Goal: Transaction & Acquisition: Book appointment/travel/reservation

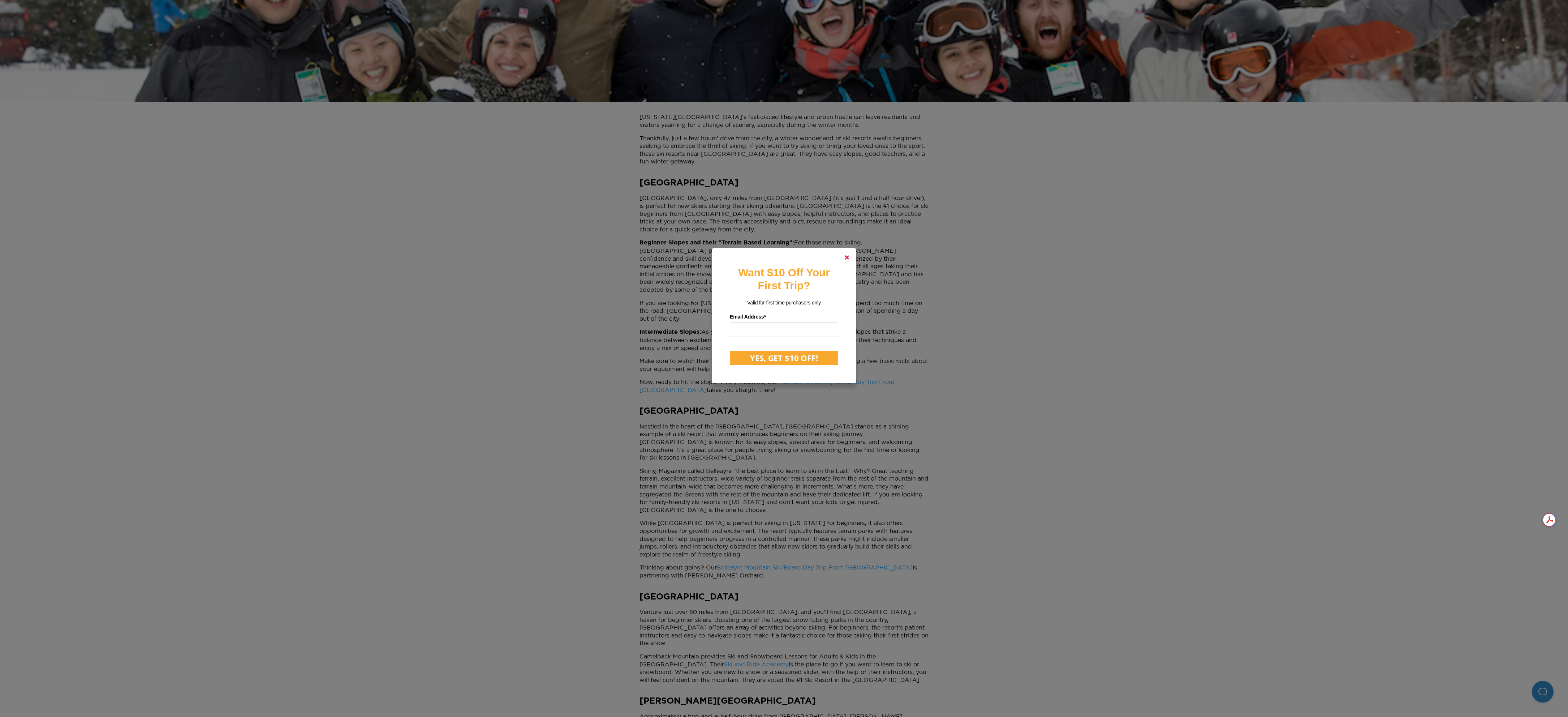
click at [849, 256] on polygon at bounding box center [846, 257] width 4 height 4
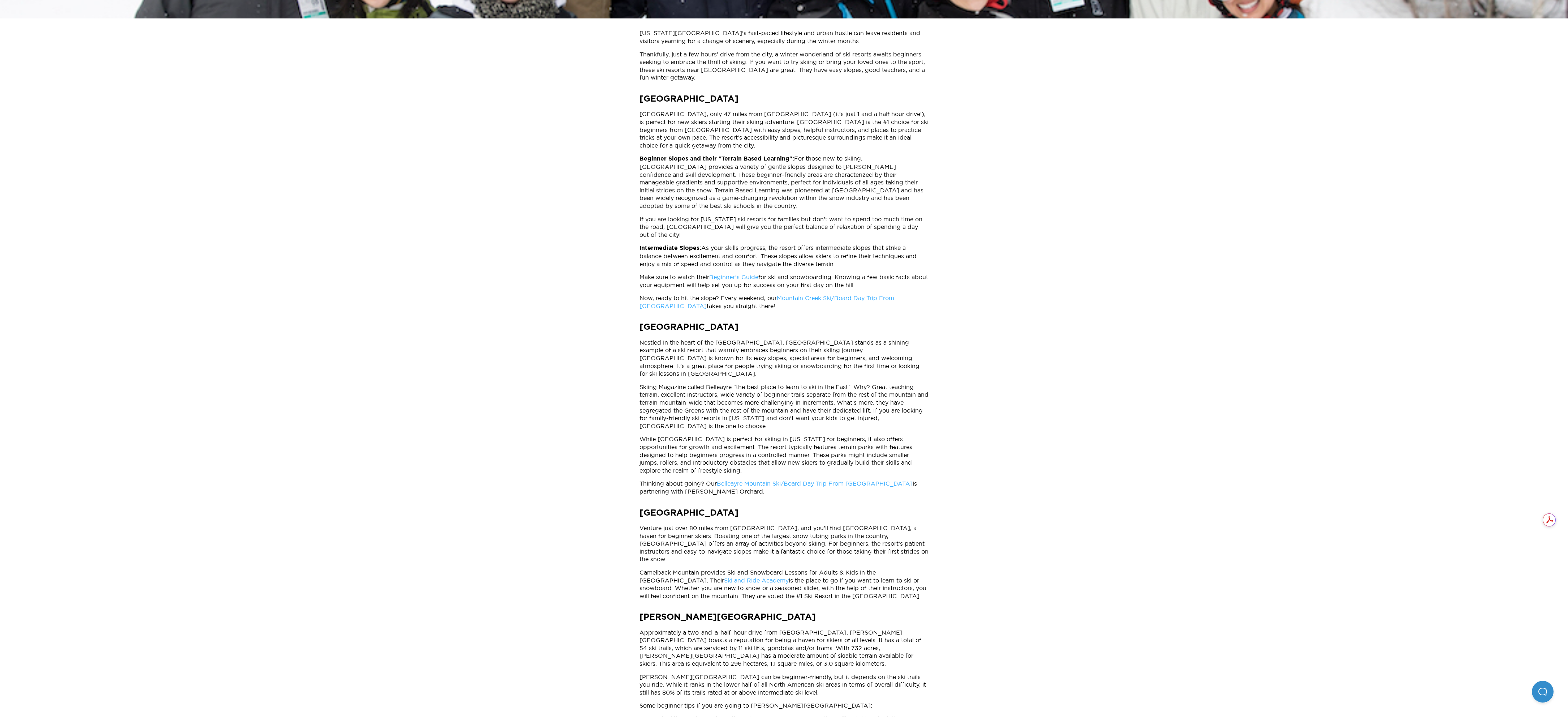
scroll to position [253, 0]
click at [724, 577] on link "Ski and Ride Academy" at bounding box center [756, 580] width 65 height 7
click at [194, 287] on div "[PERSON_NAME] [DATE] 5 Best Ski Resorts Near [GEOGRAPHIC_DATA] For Beginners [U…" at bounding box center [784, 439] width 1568 height 1247
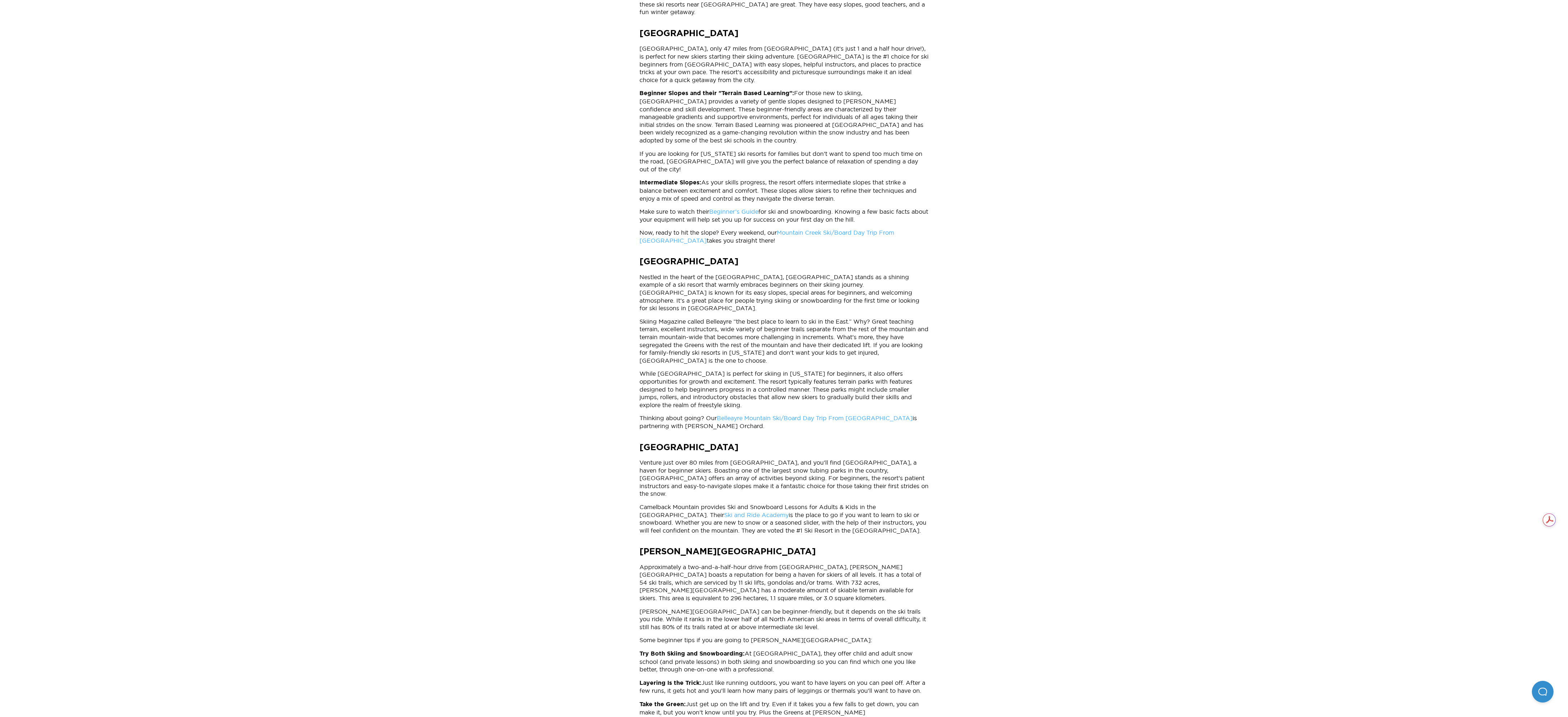
scroll to position [338, 0]
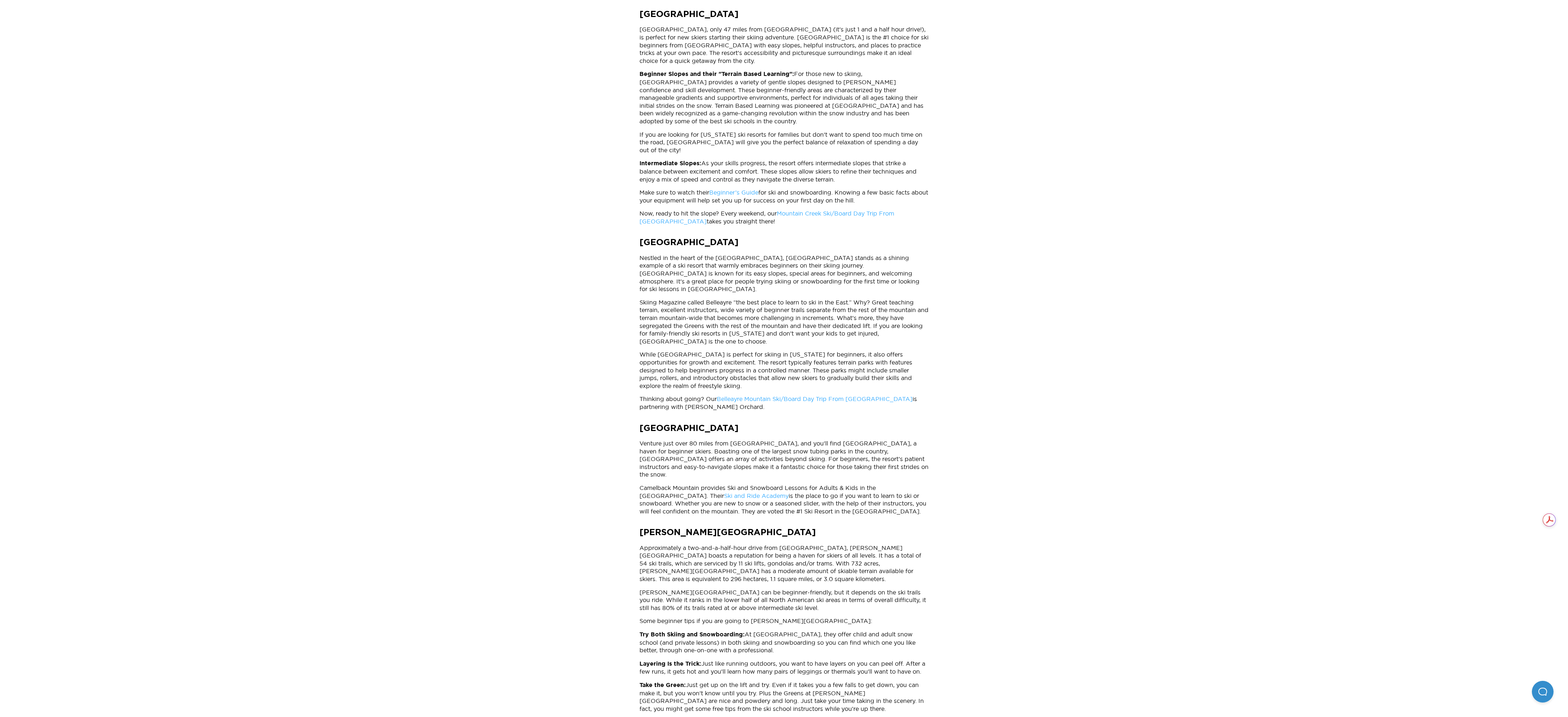
click at [740, 395] on link "Belleayre Mountain Ski/Board Day Trip From [GEOGRAPHIC_DATA]" at bounding box center [814, 398] width 195 height 7
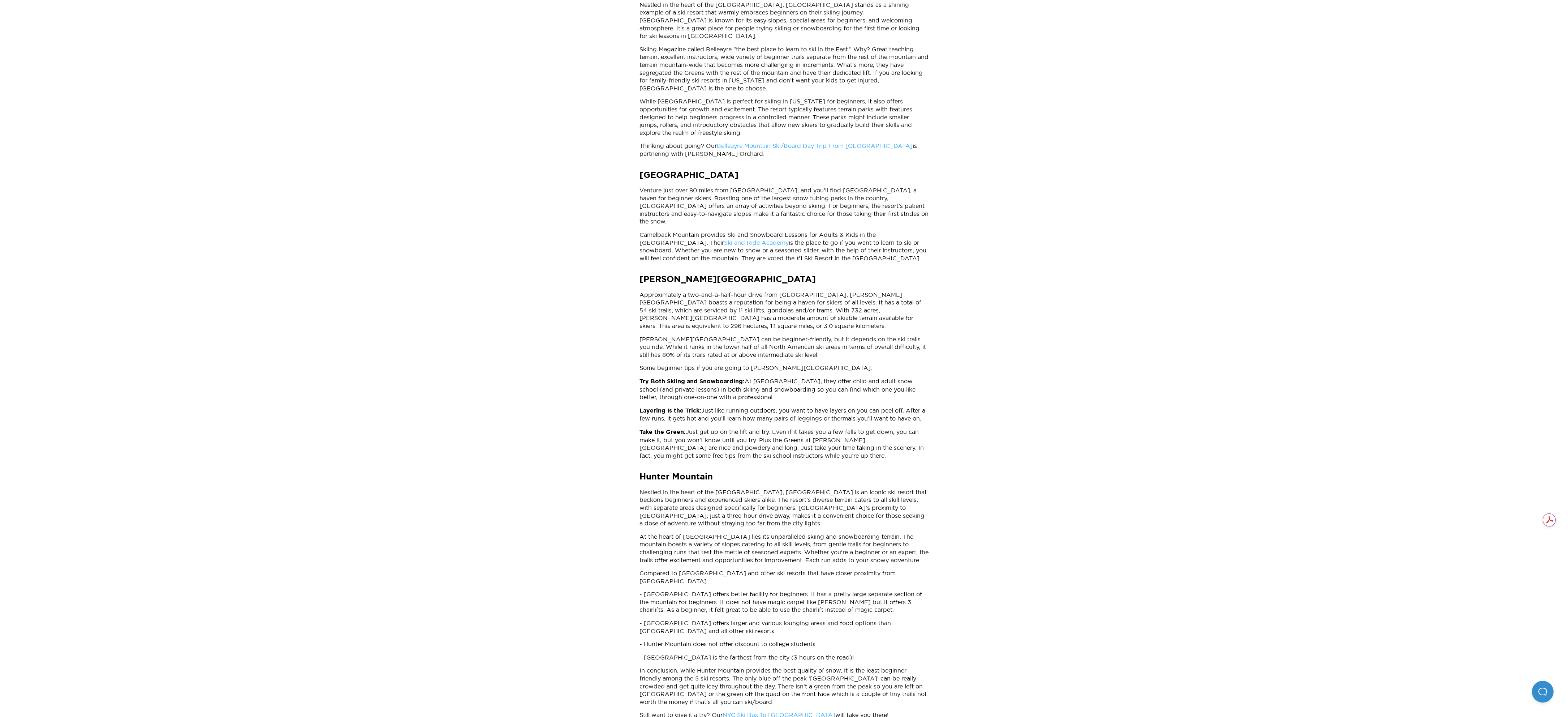
scroll to position [825, 0]
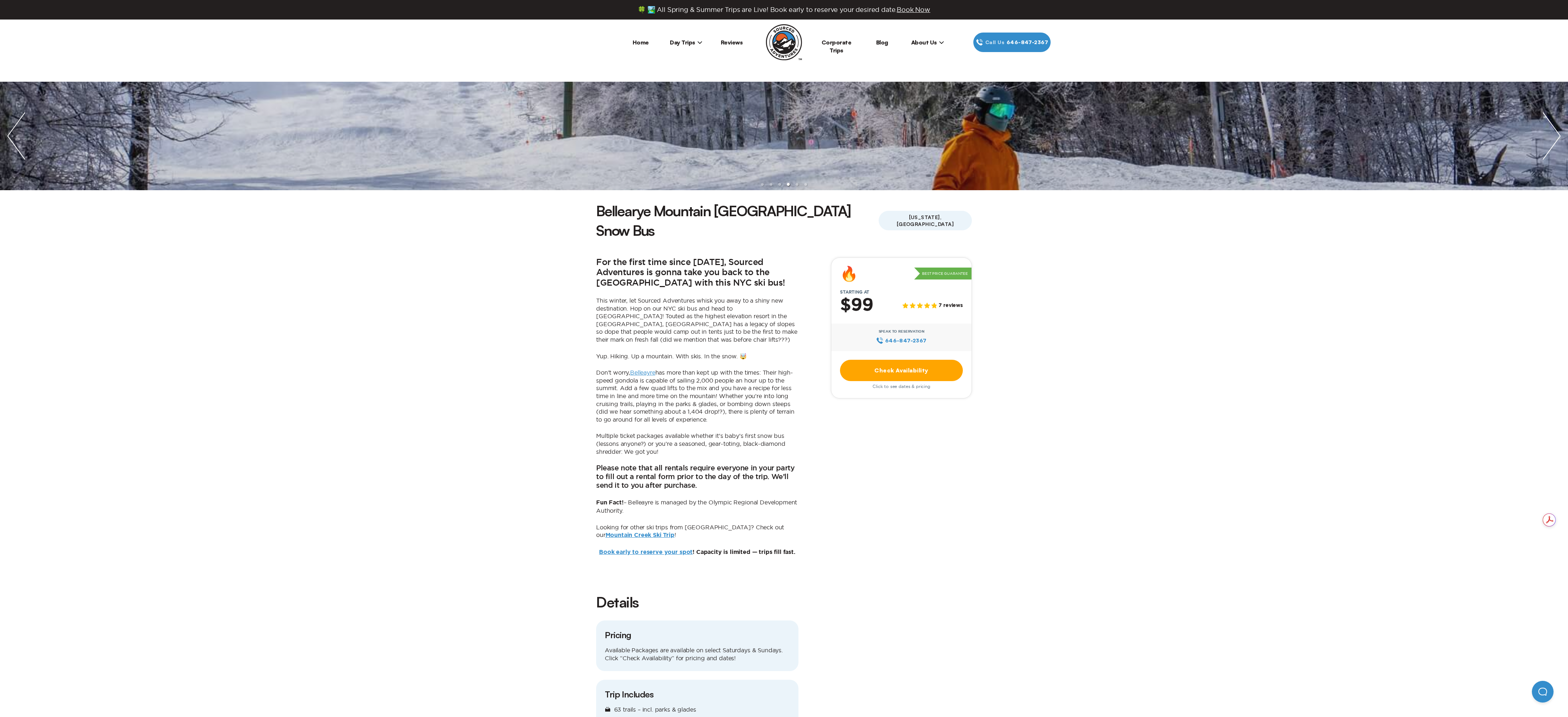
click at [685, 43] on span "Day Trips" at bounding box center [686, 42] width 33 height 7
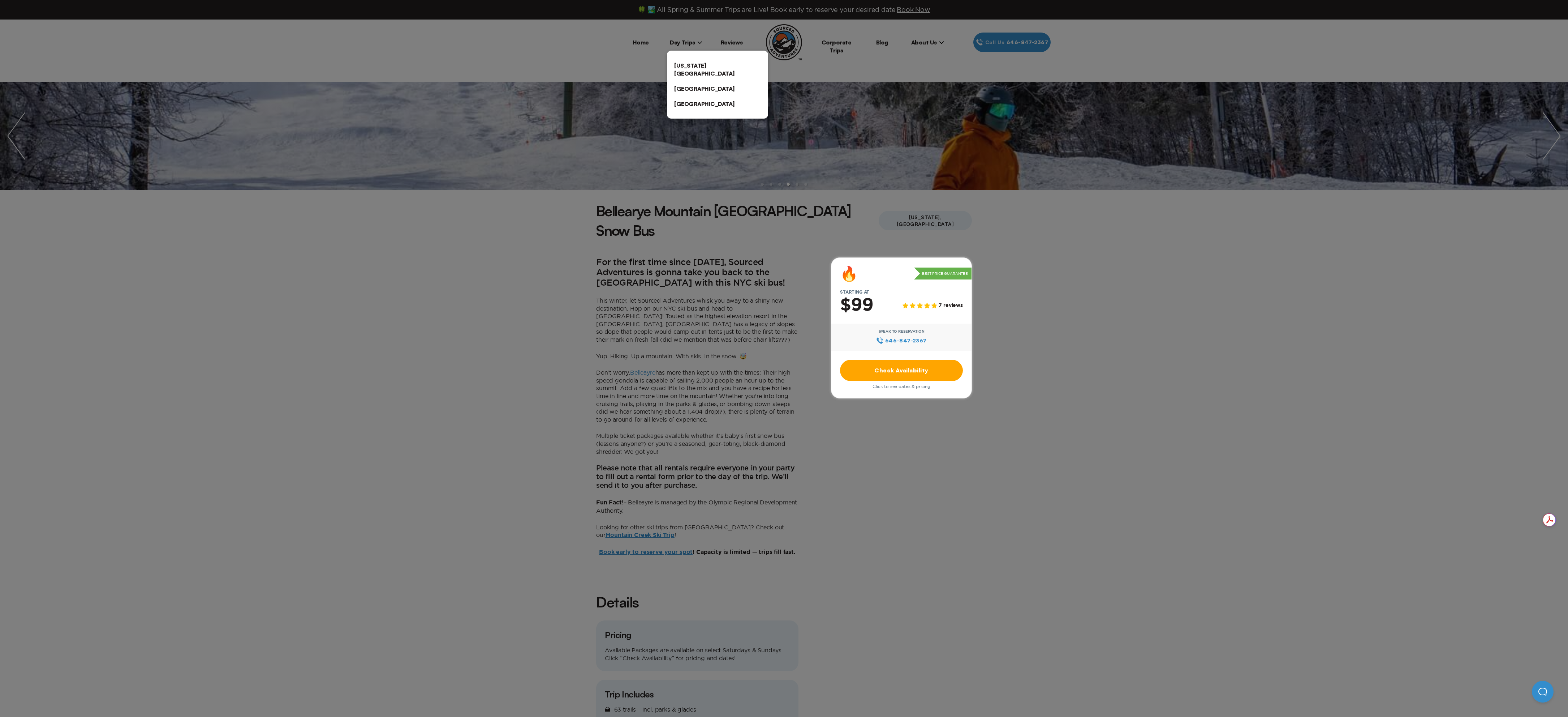
click at [759, 39] on div at bounding box center [784, 358] width 1568 height 717
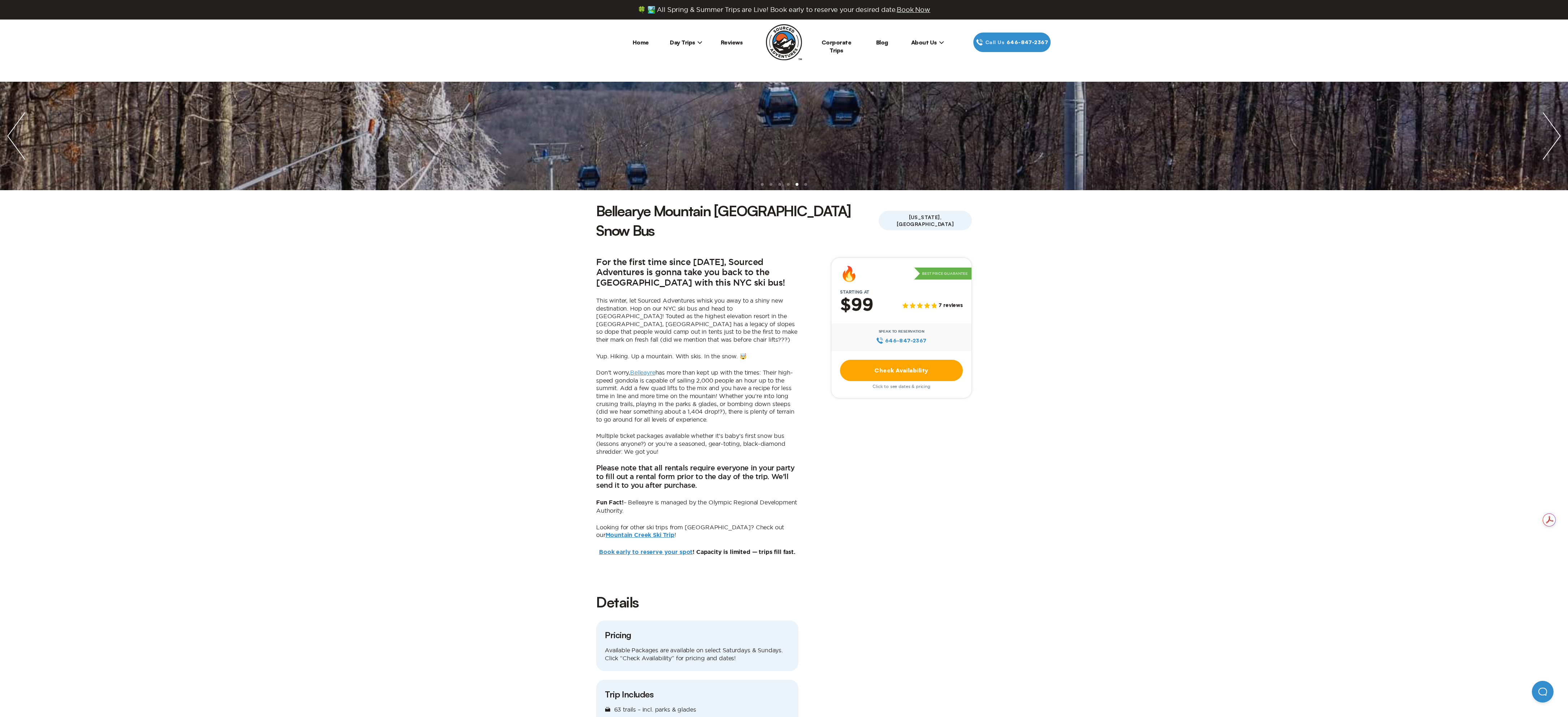
click at [931, 42] on span "About Us" at bounding box center [928, 42] width 33 height 7
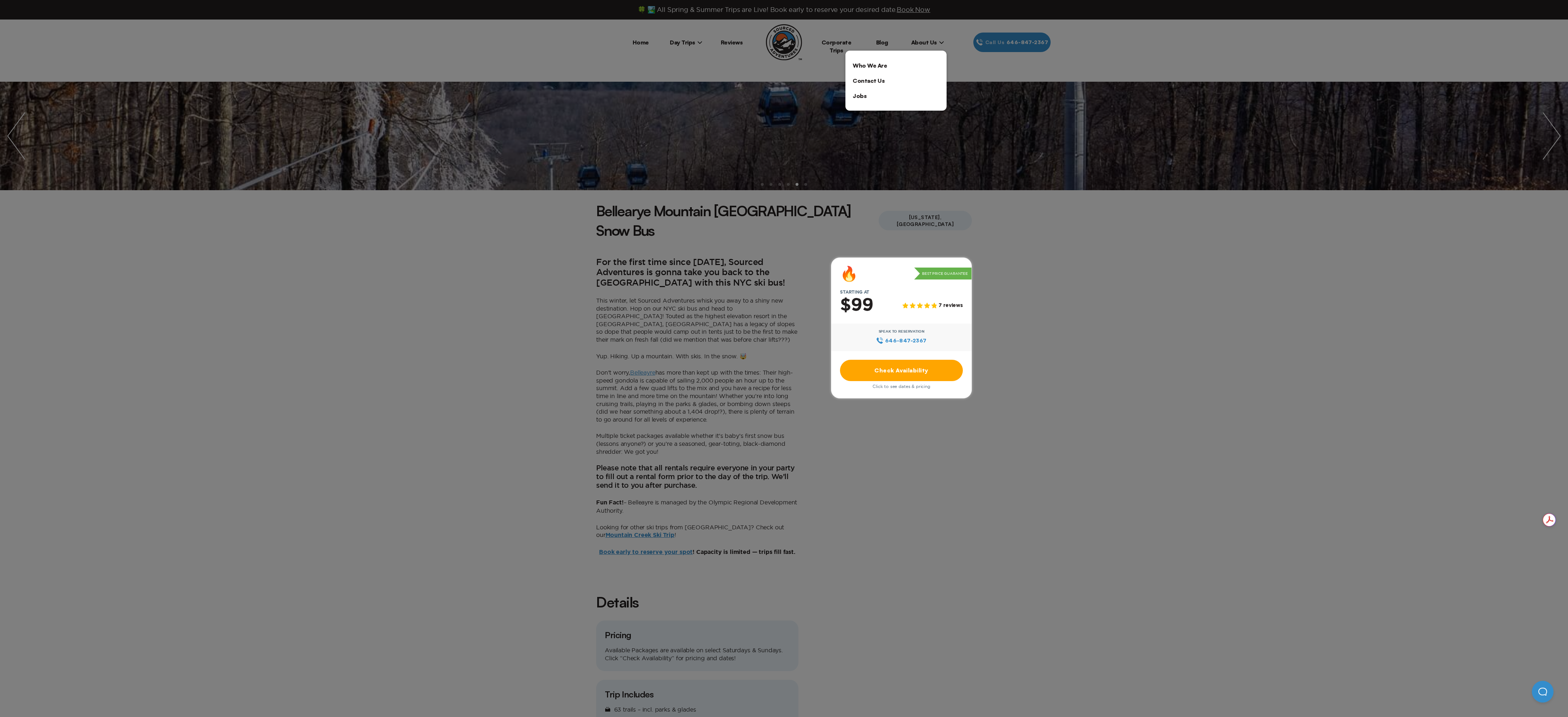
click at [931, 42] on div at bounding box center [784, 358] width 1568 height 717
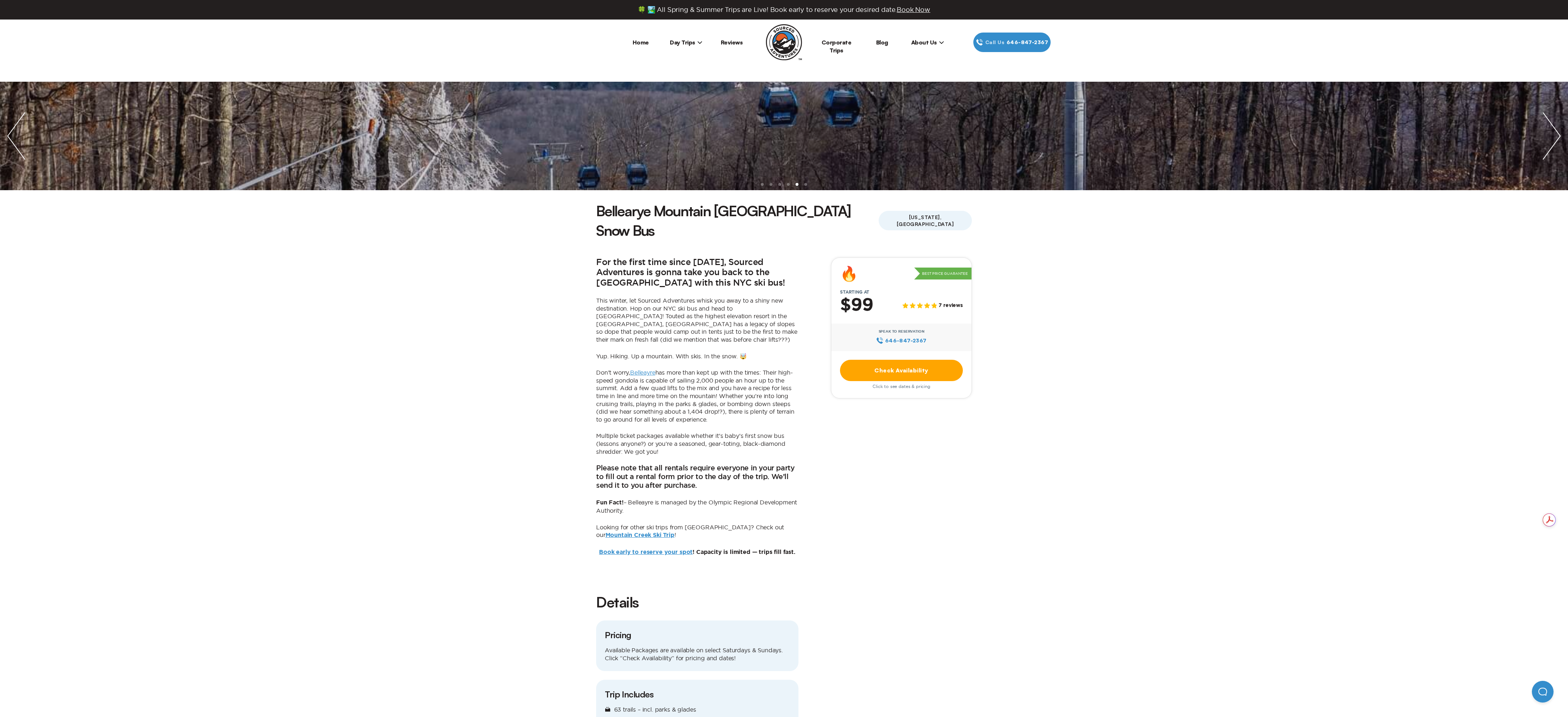
click at [891, 360] on link "Check Availability" at bounding box center [901, 370] width 123 height 21
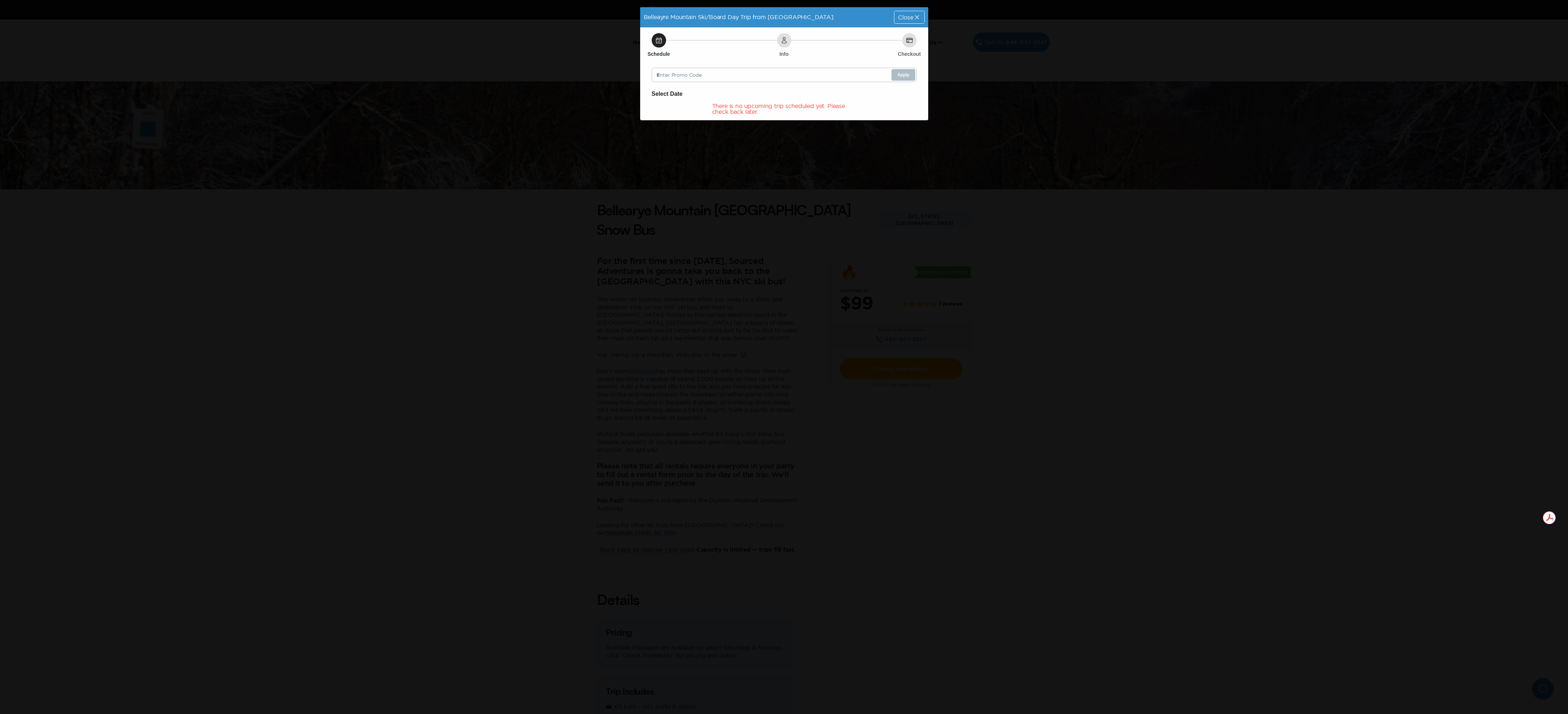
click at [665, 42] on div "Schedule Info Checkout" at bounding box center [784, 40] width 265 height 15
drag, startPoint x: 665, startPoint y: 40, endPoint x: 869, endPoint y: 24, distance: 204.6
click at [665, 39] on div "Schedule" at bounding box center [659, 40] width 15 height 15
click at [921, 16] on icon at bounding box center [917, 17] width 7 height 7
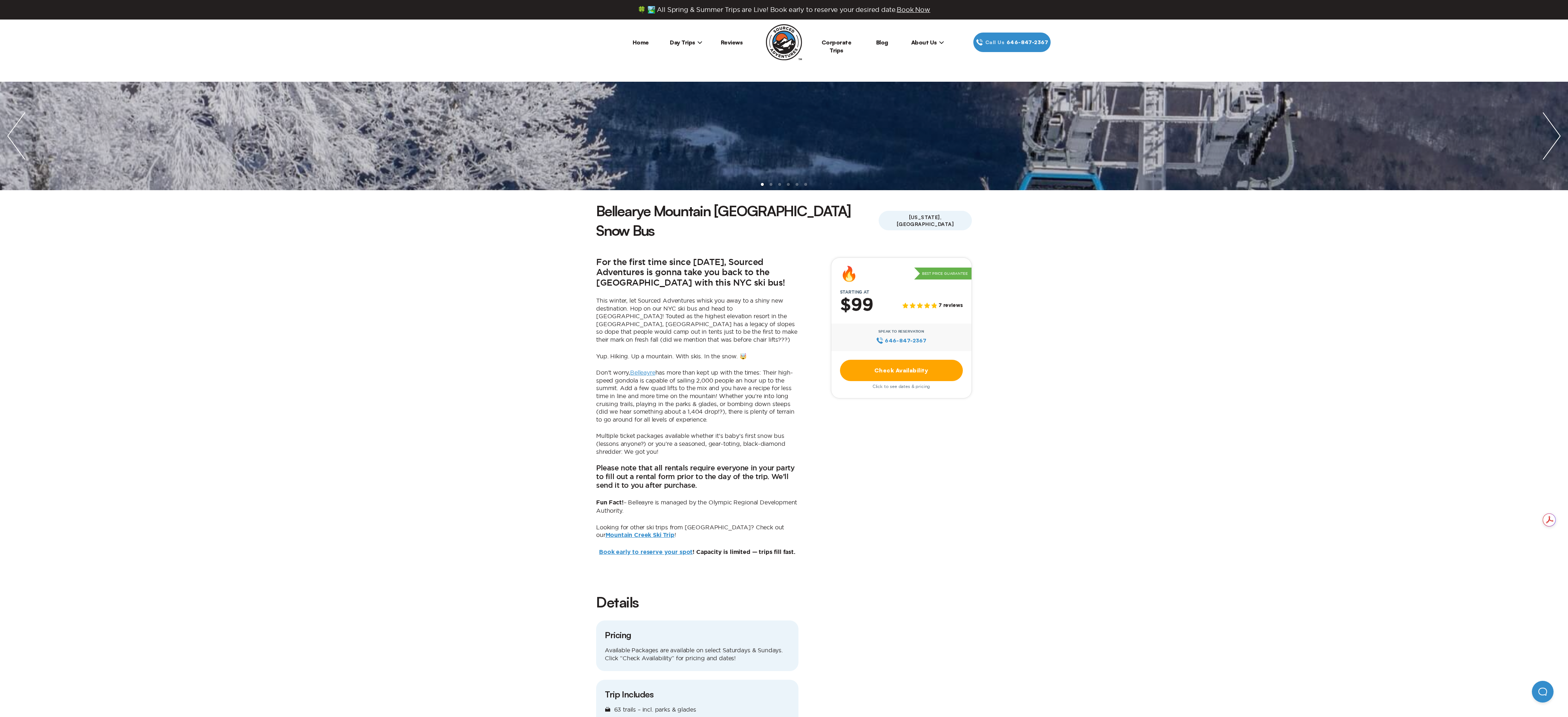
click at [782, 42] on img at bounding box center [784, 42] width 36 height 36
